Goal: Navigation & Orientation: Find specific page/section

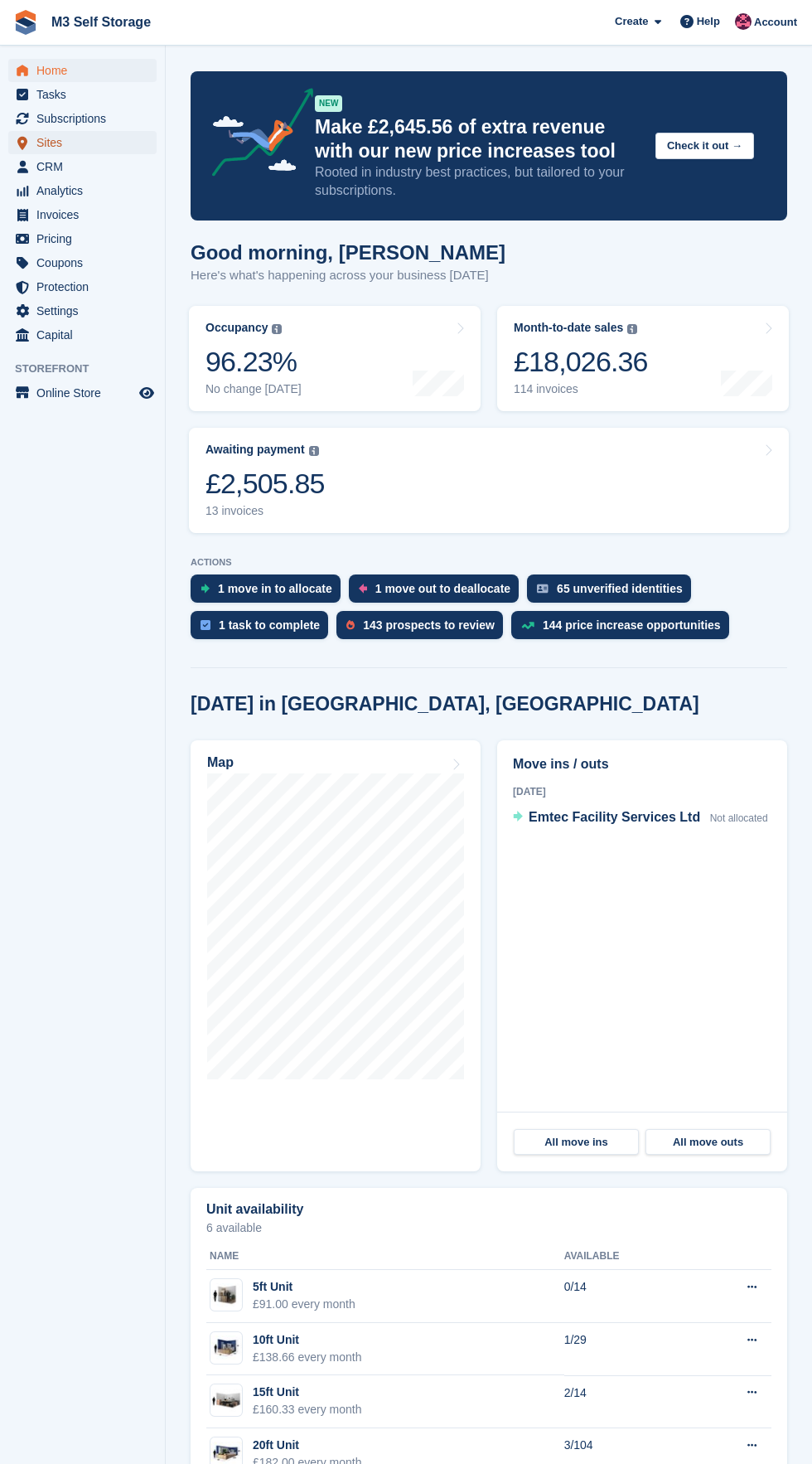
click at [46, 144] on span "Sites" at bounding box center [86, 143] width 100 height 23
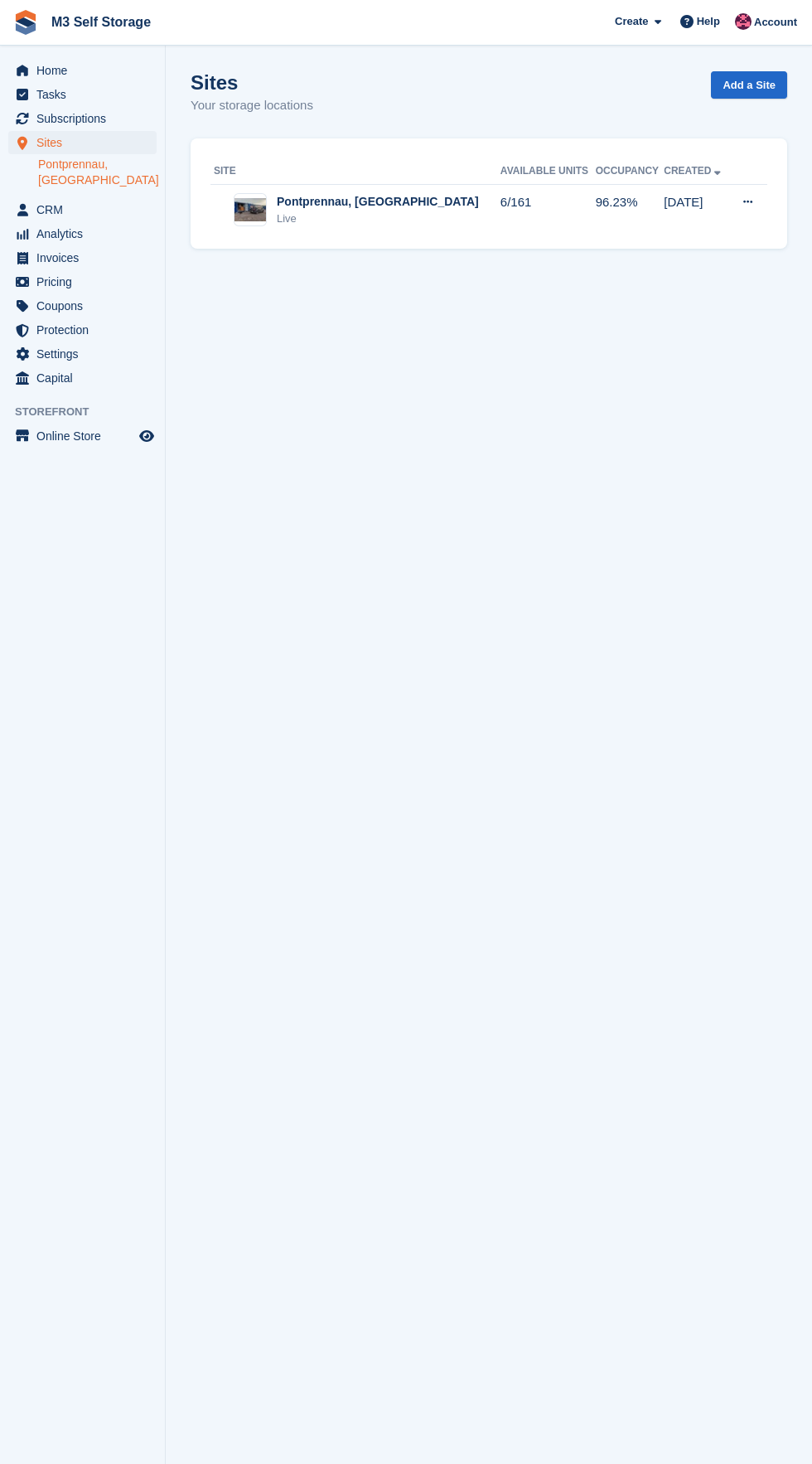
click at [141, 164] on link "Pontprennau, [GEOGRAPHIC_DATA]" at bounding box center [97, 173] width 119 height 32
click at [124, 164] on link "Pontprennau, [GEOGRAPHIC_DATA]" at bounding box center [97, 173] width 119 height 32
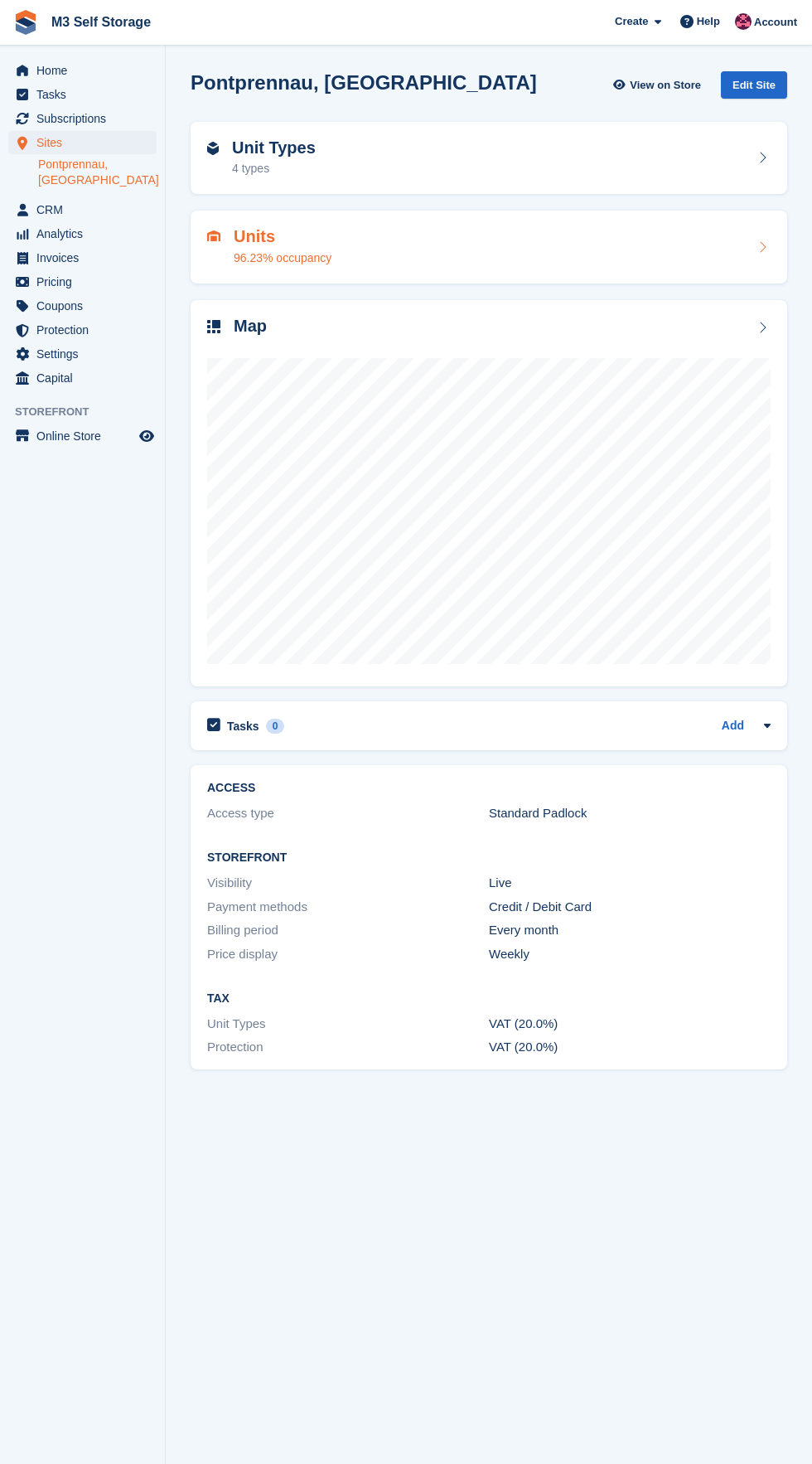
click at [314, 250] on div "96.23% occupancy" at bounding box center [283, 257] width 98 height 17
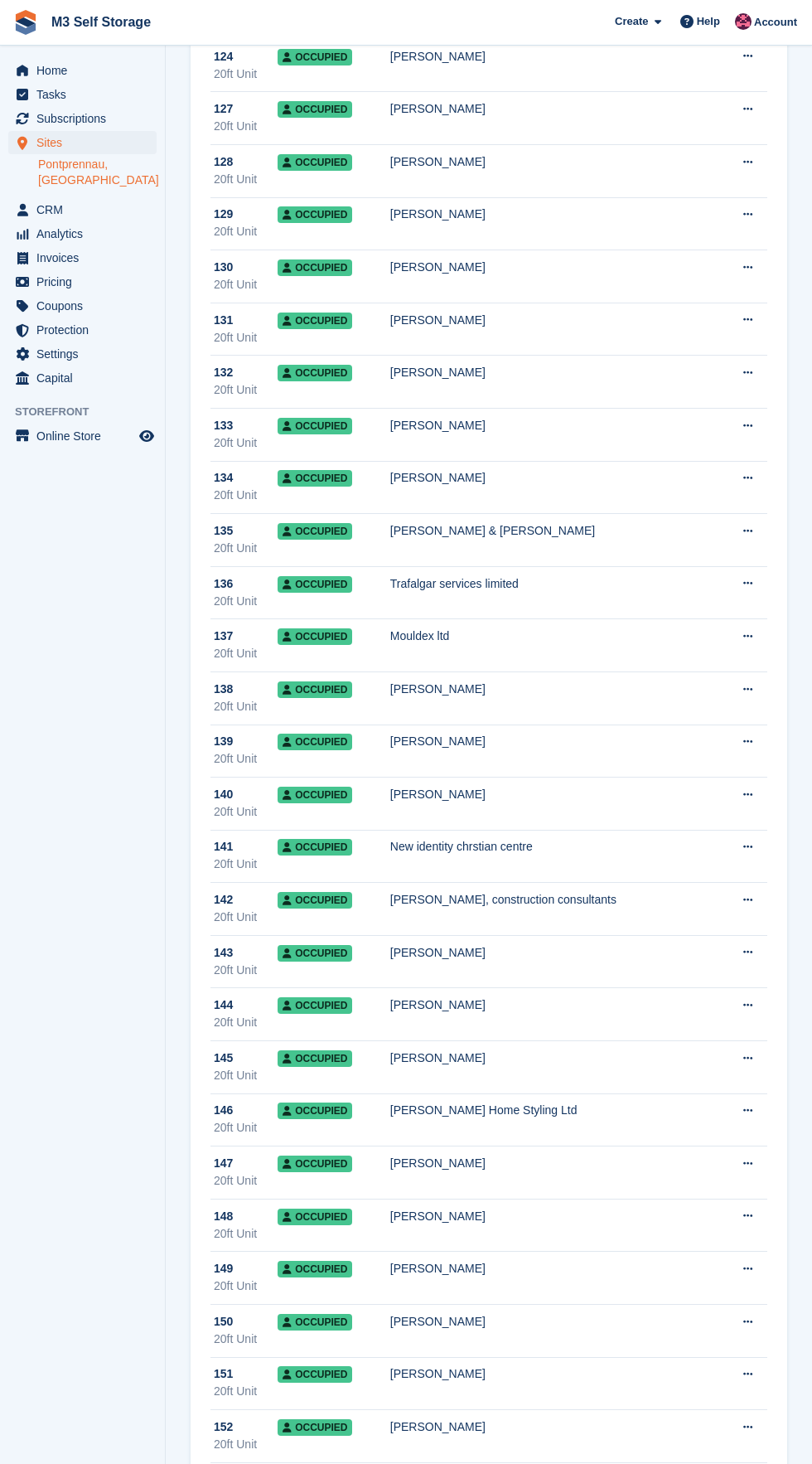
scroll to position [6128, 0]
